Goal: Transaction & Acquisition: Purchase product/service

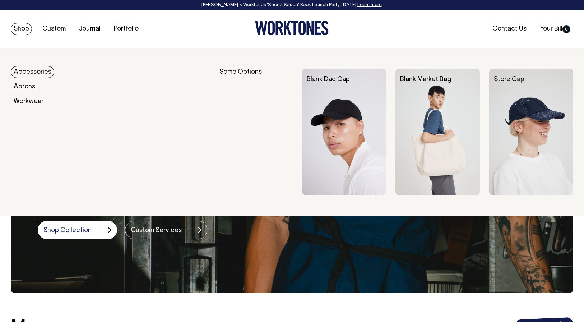
click at [28, 73] on link "Accessories" at bounding box center [32, 72] width 43 height 12
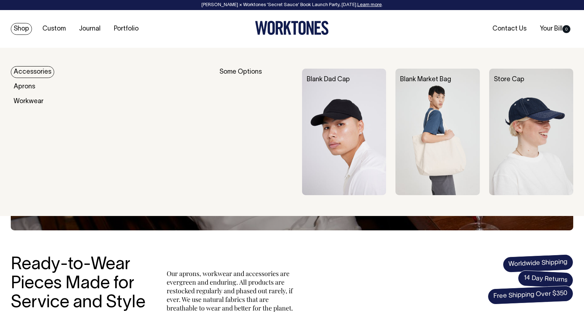
click at [424, 96] on img at bounding box center [438, 132] width 84 height 126
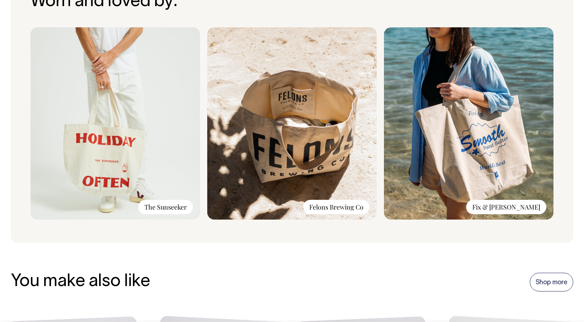
scroll to position [524, 0]
